Goal: Transaction & Acquisition: Purchase product/service

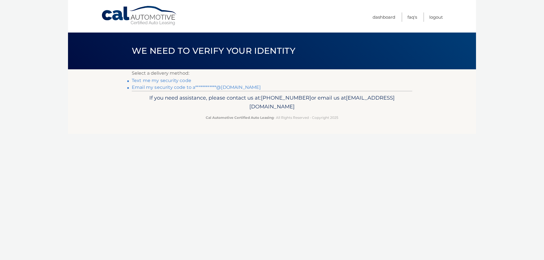
click at [169, 88] on link "**********" at bounding box center [196, 87] width 129 height 5
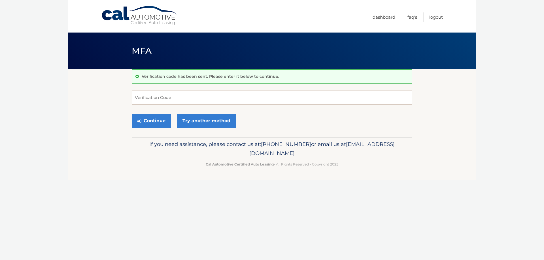
click at [211, 106] on form "Verification Code Continue Try another method" at bounding box center [272, 111] width 281 height 40
click at [214, 99] on input "Verification Code" at bounding box center [272, 98] width 281 height 14
paste input "361597"
click at [163, 121] on button "Continue" at bounding box center [151, 121] width 39 height 14
click at [176, 98] on input "361597" at bounding box center [272, 98] width 281 height 14
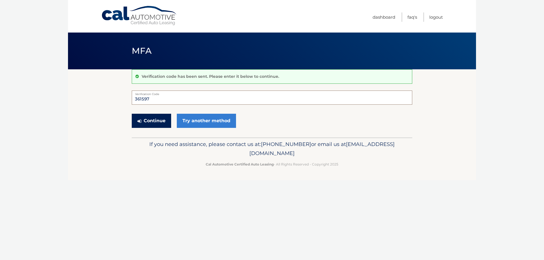
type input "361597"
click at [152, 118] on button "Continue" at bounding box center [151, 121] width 39 height 14
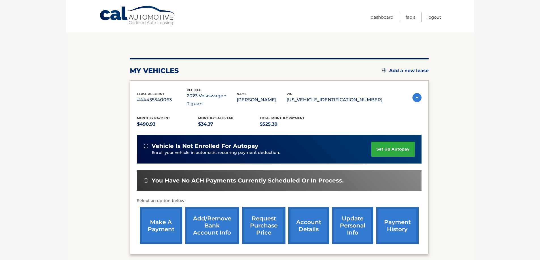
scroll to position [83, 0]
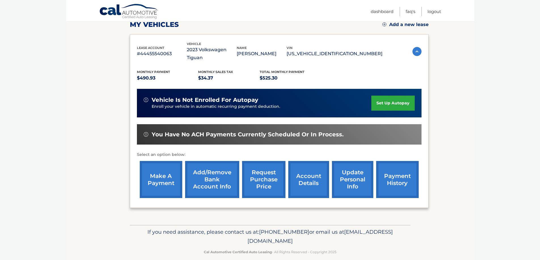
click at [162, 163] on link "make a payment" at bounding box center [161, 179] width 43 height 37
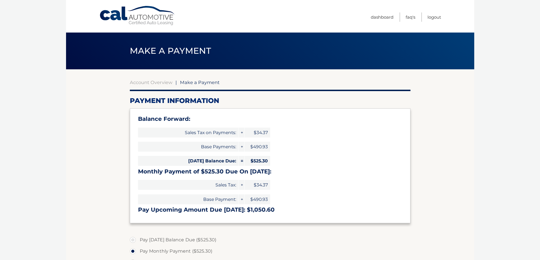
select select "NTdjMWU4NWMtZWIxNS00NWRlLWI0ZjktMGU0YWI2N2NjZmZl"
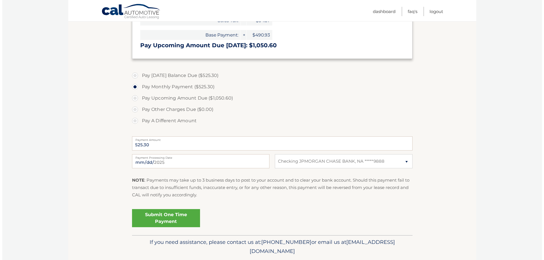
scroll to position [170, 0]
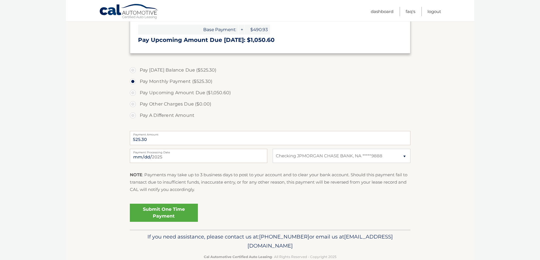
click at [164, 211] on link "Submit One Time Payment" at bounding box center [164, 213] width 68 height 18
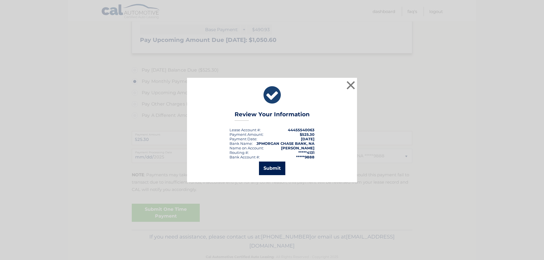
click at [271, 169] on button "Submit" at bounding box center [272, 169] width 26 height 14
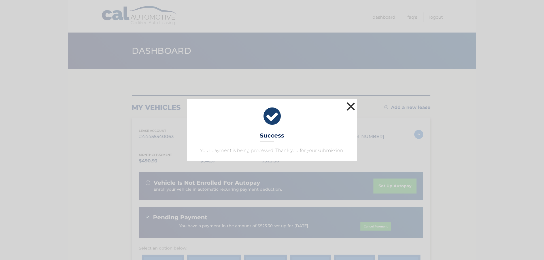
click at [351, 107] on button "×" at bounding box center [350, 106] width 11 height 11
